Goal: Task Accomplishment & Management: Manage account settings

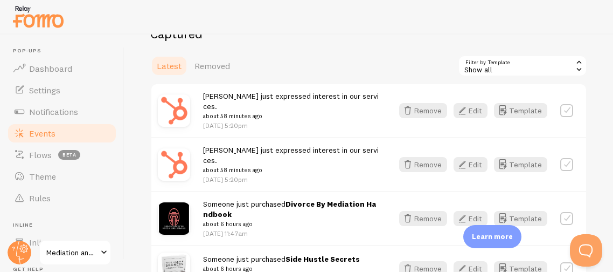
scroll to position [233, 0]
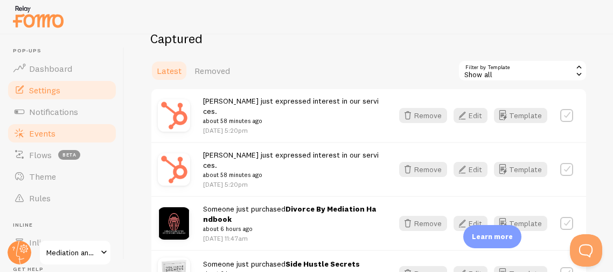
click at [62, 94] on link "Settings" at bounding box center [61, 90] width 111 height 22
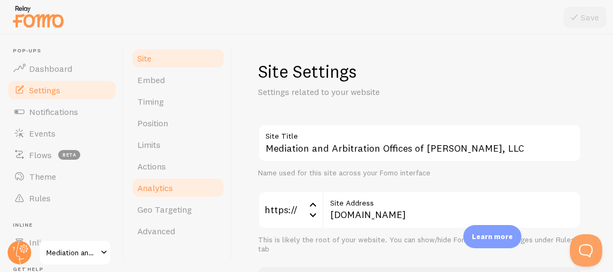
click at [156, 182] on span "Analytics" at bounding box center [155, 187] width 36 height 11
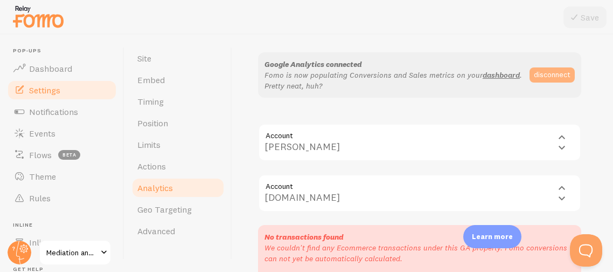
scroll to position [82, 0]
click at [539, 80] on button "disconnect" at bounding box center [552, 76] width 45 height 15
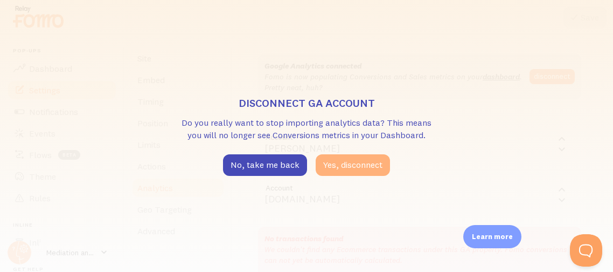
click at [335, 167] on button "Yes, disconnect" at bounding box center [353, 165] width 74 height 22
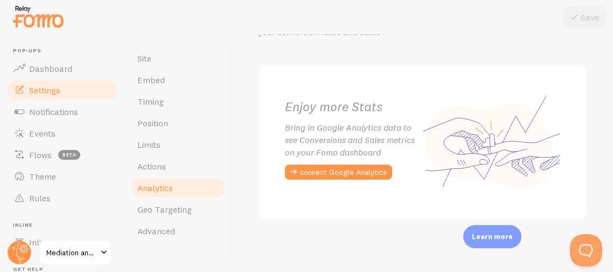
scroll to position [58, 0]
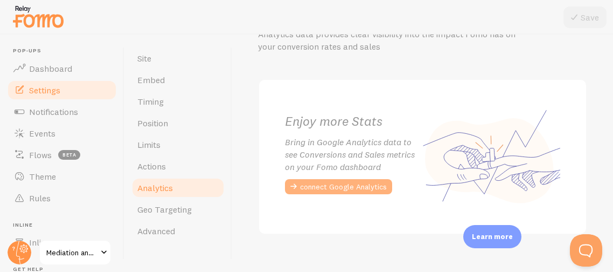
click at [356, 182] on button "connect Google Analytics" at bounding box center [338, 186] width 107 height 15
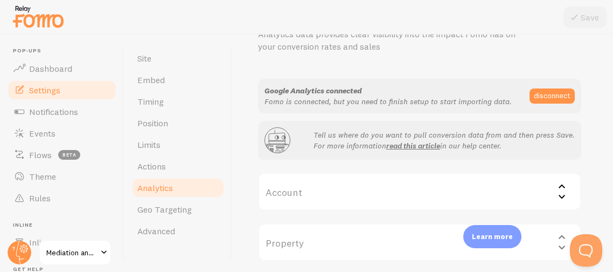
click at [301, 204] on label "Account" at bounding box center [419, 191] width 323 height 38
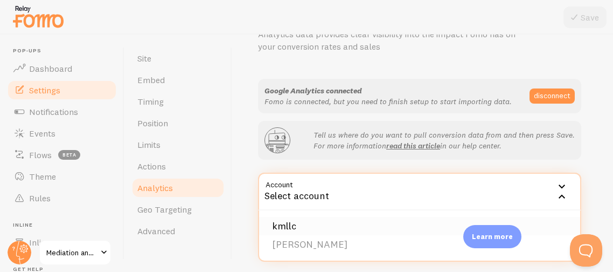
click at [282, 226] on li "kmllc" at bounding box center [419, 226] width 321 height 19
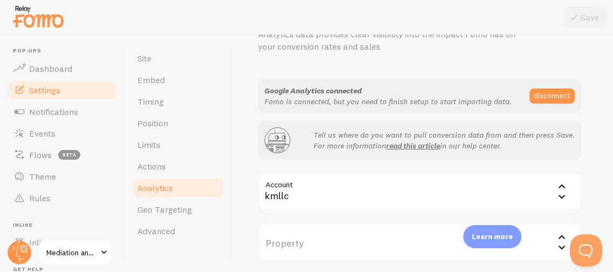
click at [322, 242] on label "Property" at bounding box center [419, 242] width 323 height 38
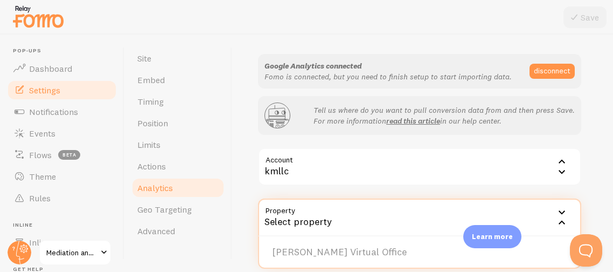
scroll to position [90, 0]
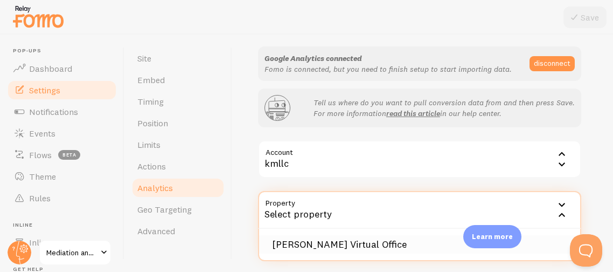
click at [331, 245] on li "[PERSON_NAME] Virtual Office" at bounding box center [419, 244] width 321 height 19
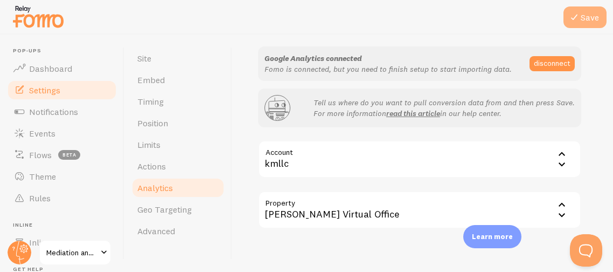
click at [583, 18] on button "Save" at bounding box center [585, 17] width 43 height 22
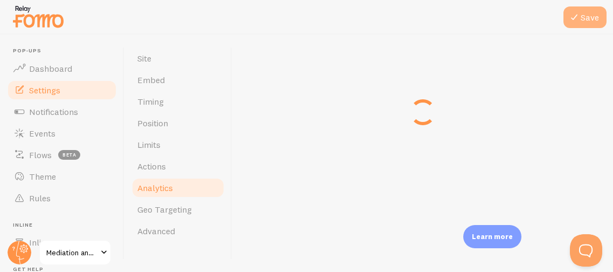
scroll to position [75, 0]
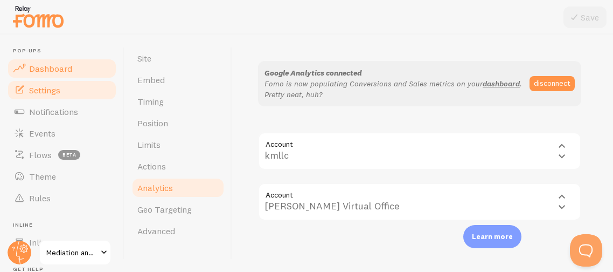
click at [30, 66] on span "Dashboard" at bounding box center [50, 68] width 43 height 11
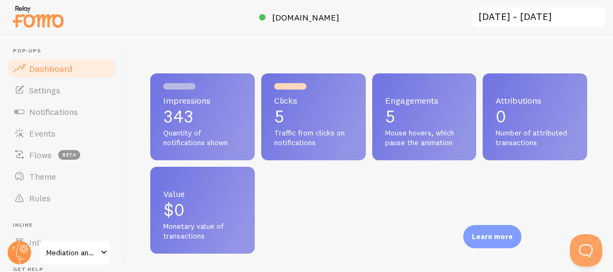
scroll to position [283, 436]
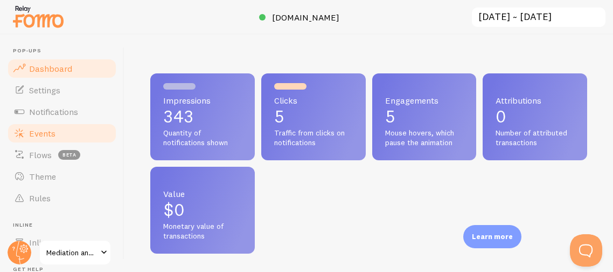
click at [38, 131] on span "Events" at bounding box center [42, 133] width 26 height 11
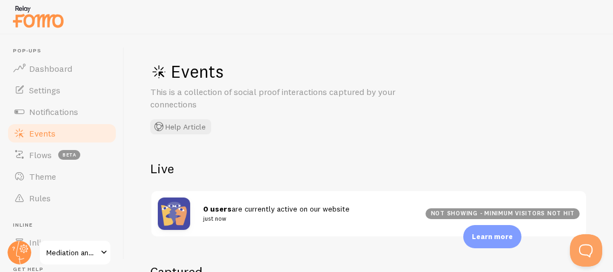
click at [292, 140] on div "Events This is a collection of social proof interactions captured by your conne…" at bounding box center [368, 152] width 489 height 237
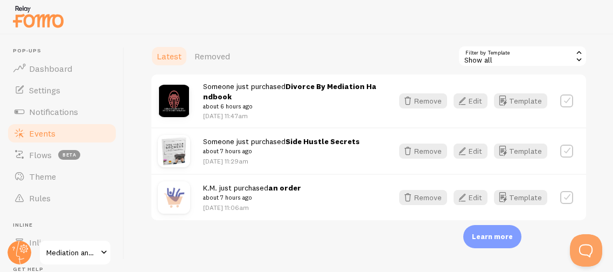
scroll to position [247, 0]
